Goal: Task Accomplishment & Management: Manage account settings

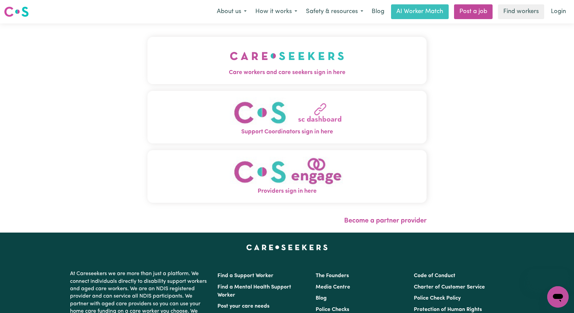
click at [294, 107] on img "Support Coordinators sign in here" at bounding box center [287, 112] width 114 height 30
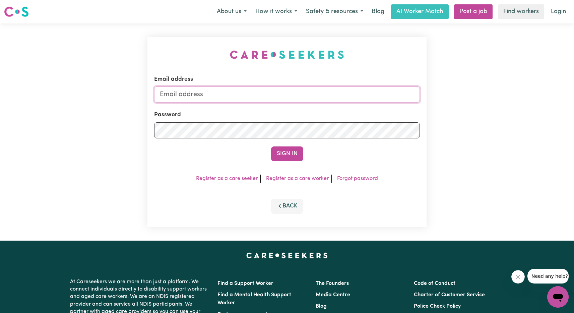
type input "[EMAIL_ADDRESS][DOMAIN_NAME]"
click at [287, 153] on button "Sign In" at bounding box center [287, 153] width 32 height 15
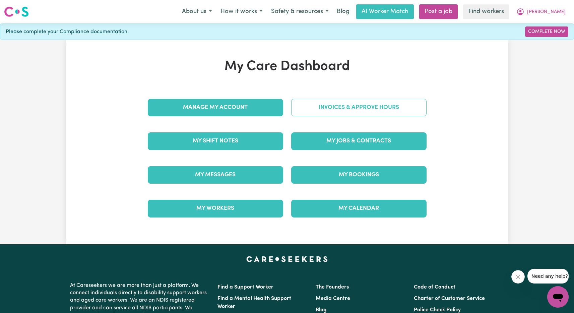
click at [393, 106] on link "Invoices & Approve Hours" at bounding box center [358, 107] width 135 height 17
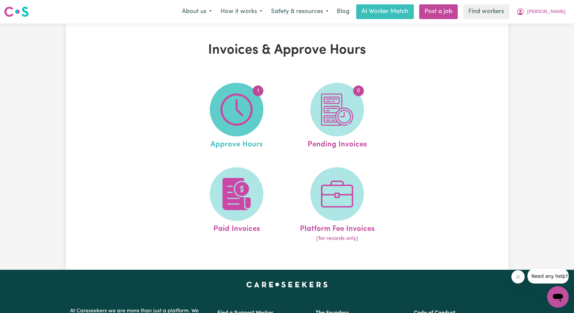
click at [247, 113] on img at bounding box center [236, 109] width 32 height 32
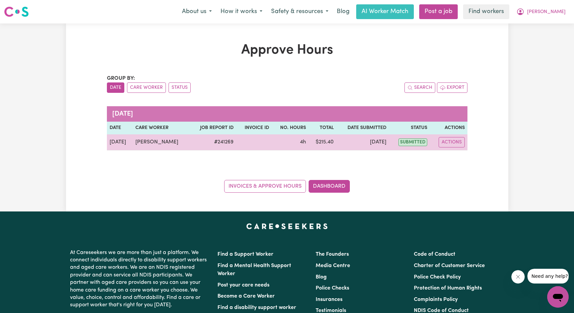
click at [389, 142] on td "[DATE]" at bounding box center [362, 142] width 53 height 16
click at [412, 142] on span "submitted" at bounding box center [412, 142] width 29 height 8
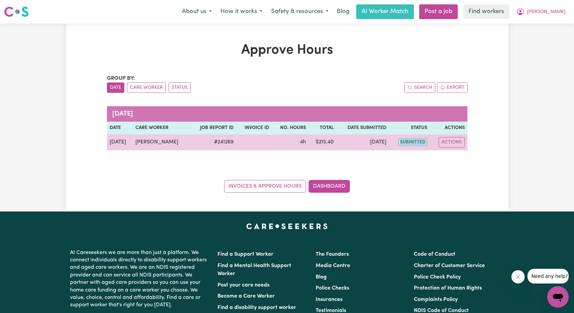
click at [412, 142] on span "submitted" at bounding box center [412, 142] width 29 height 8
click at [245, 138] on td at bounding box center [254, 142] width 36 height 16
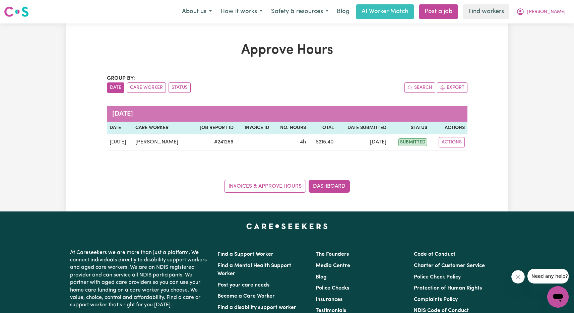
click at [195, 124] on th "Job Report ID" at bounding box center [213, 128] width 46 height 13
click at [451, 125] on th "Actions" at bounding box center [449, 128] width 38 height 13
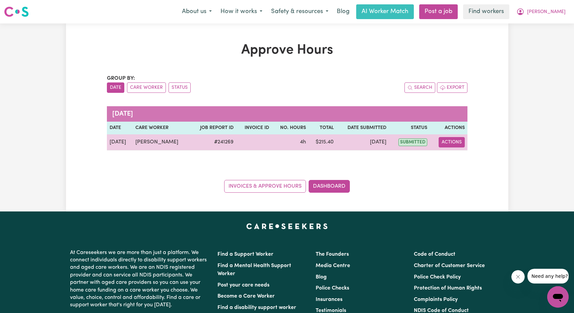
click at [450, 140] on button "Actions" at bounding box center [451, 142] width 26 height 10
click at [458, 156] on link "View Job Report" at bounding box center [467, 157] width 57 height 13
select select "pm"
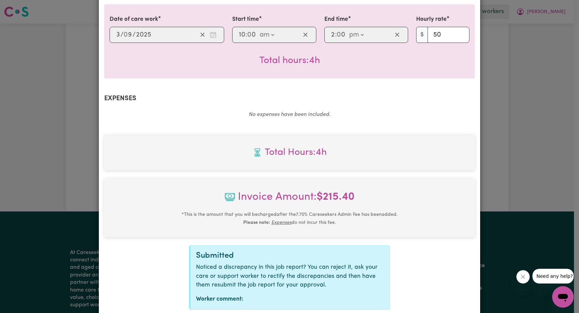
scroll to position [210, 0]
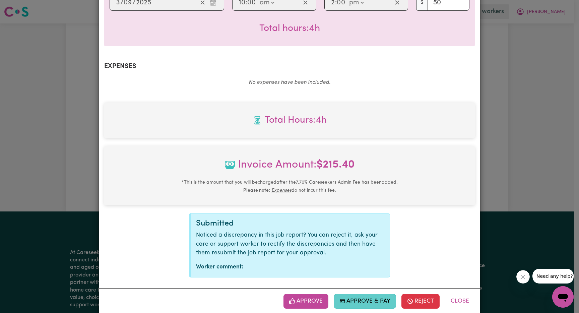
click at [357, 294] on button "Approve & Pay" at bounding box center [365, 301] width 63 height 15
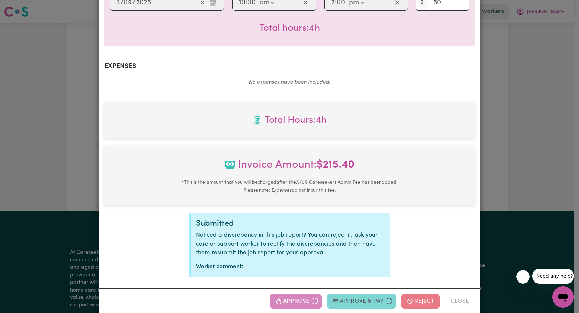
select select "card_1Q4C9AB2z0xKyepBSLLLMy0l"
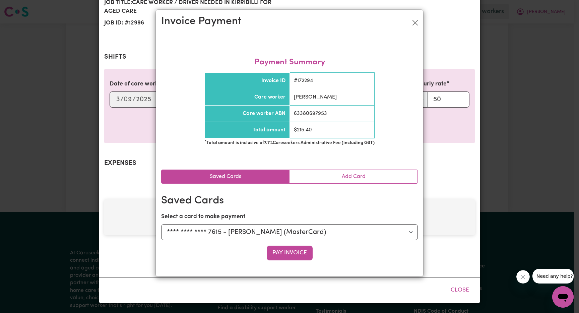
scroll to position [103, 0]
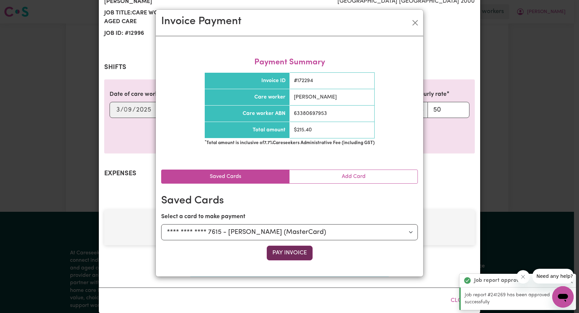
click at [295, 251] on button "Pay Invoice" at bounding box center [290, 253] width 46 height 15
